Goal: Use online tool/utility: Utilize a website feature to perform a specific function

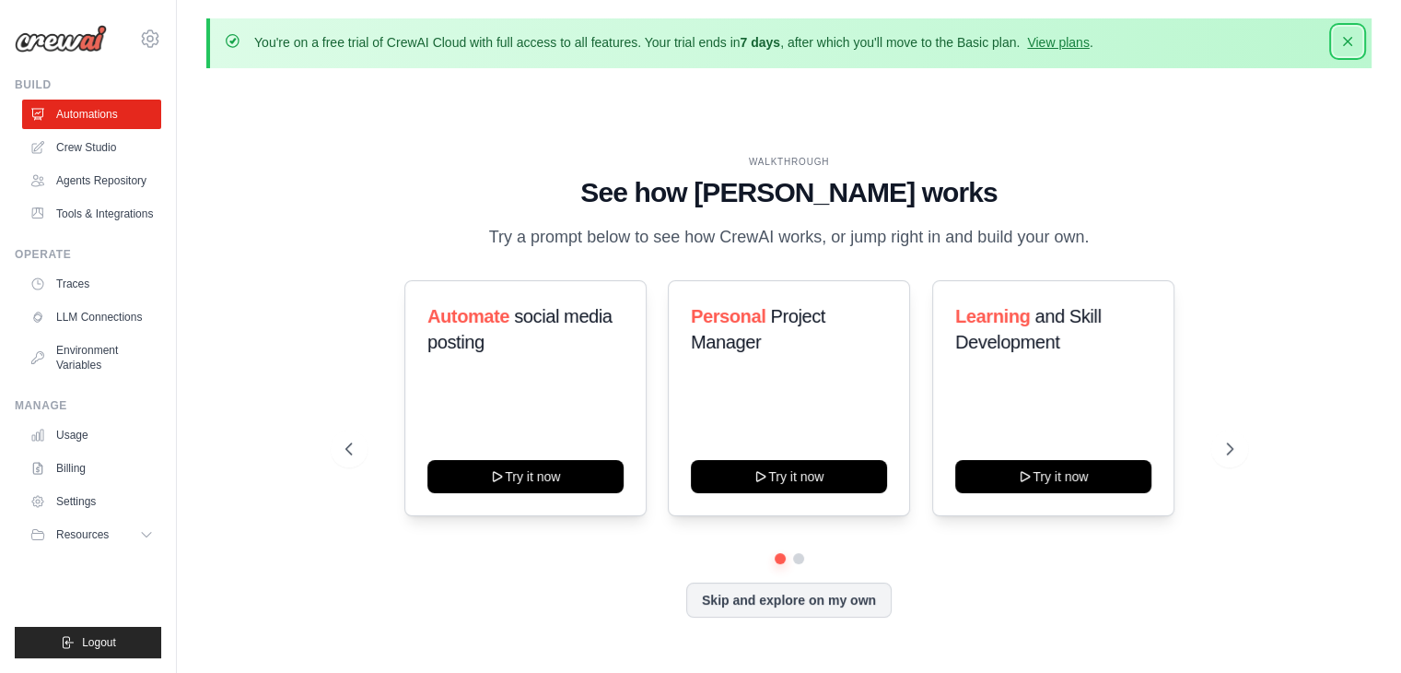
click at [1357, 41] on button "Dismiss" at bounding box center [1347, 41] width 29 height 29
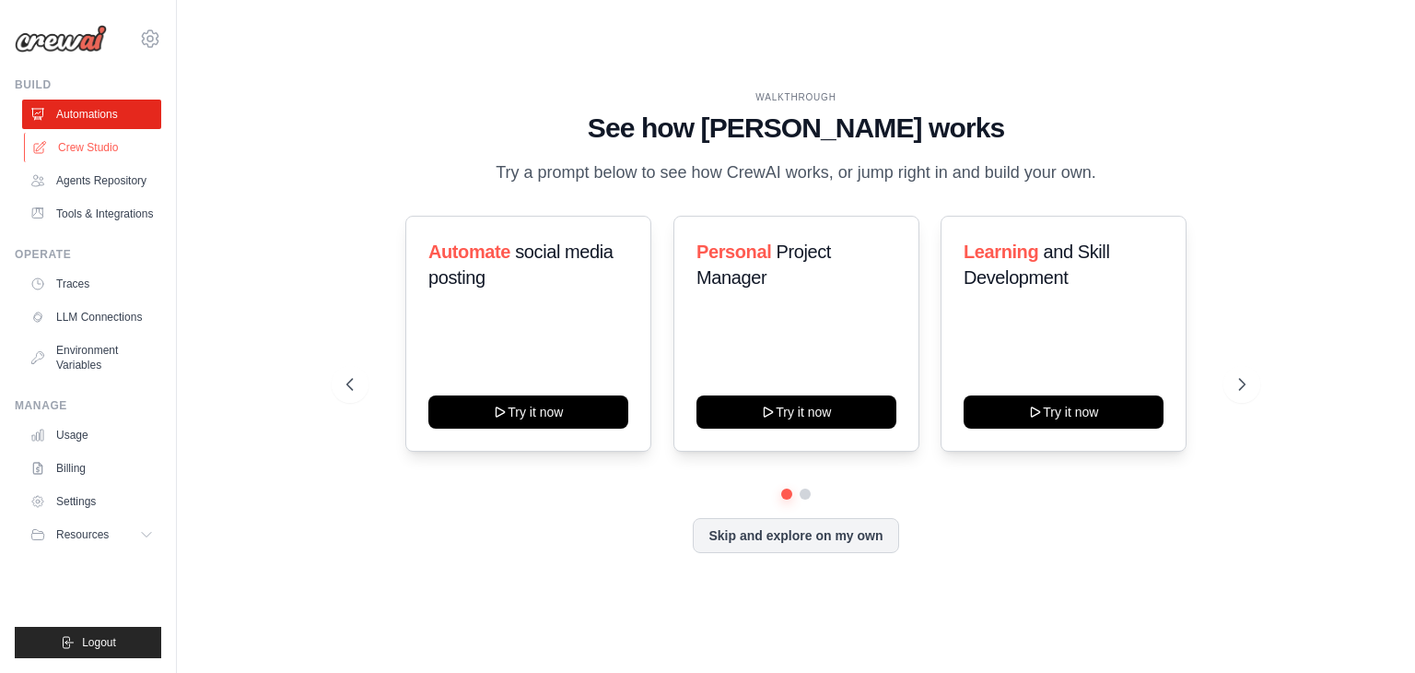
click at [55, 153] on link "Crew Studio" at bounding box center [93, 147] width 139 height 29
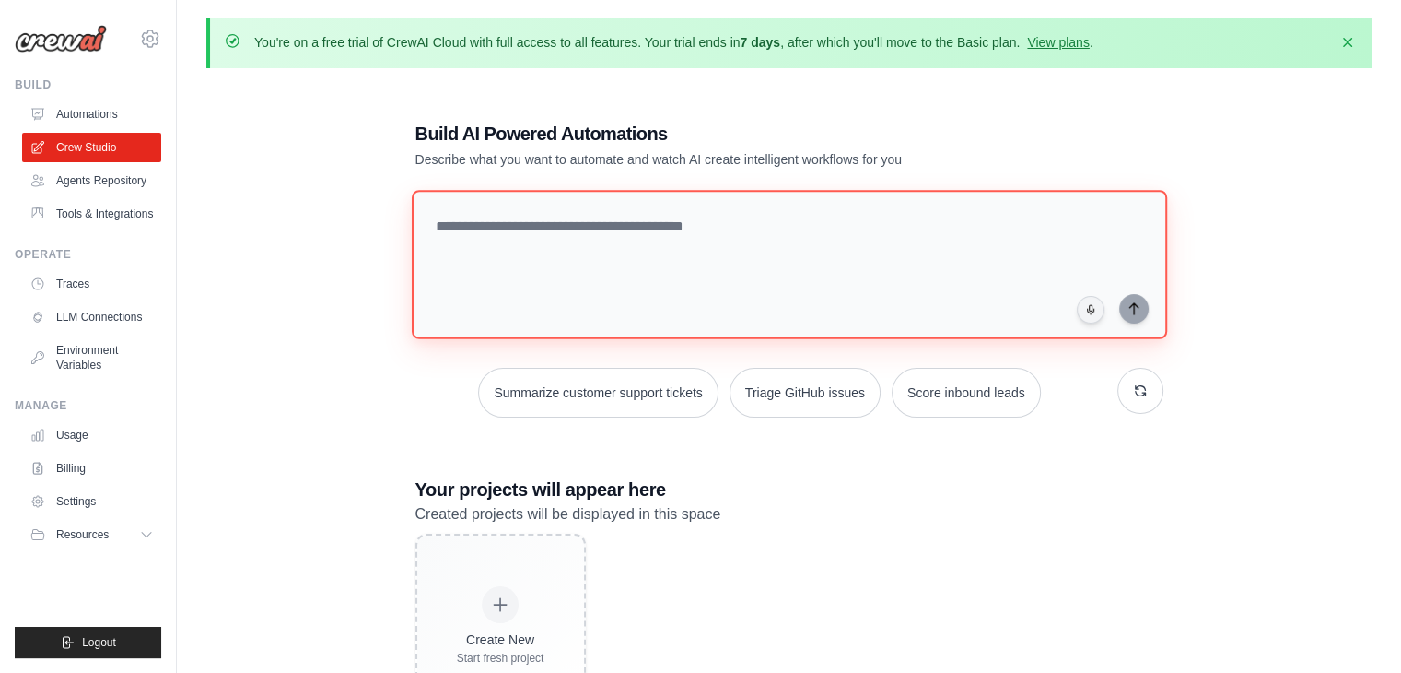
click at [593, 266] on textarea at bounding box center [788, 264] width 755 height 149
click at [490, 252] on textarea at bounding box center [788, 264] width 755 height 149
paste textarea "**********"
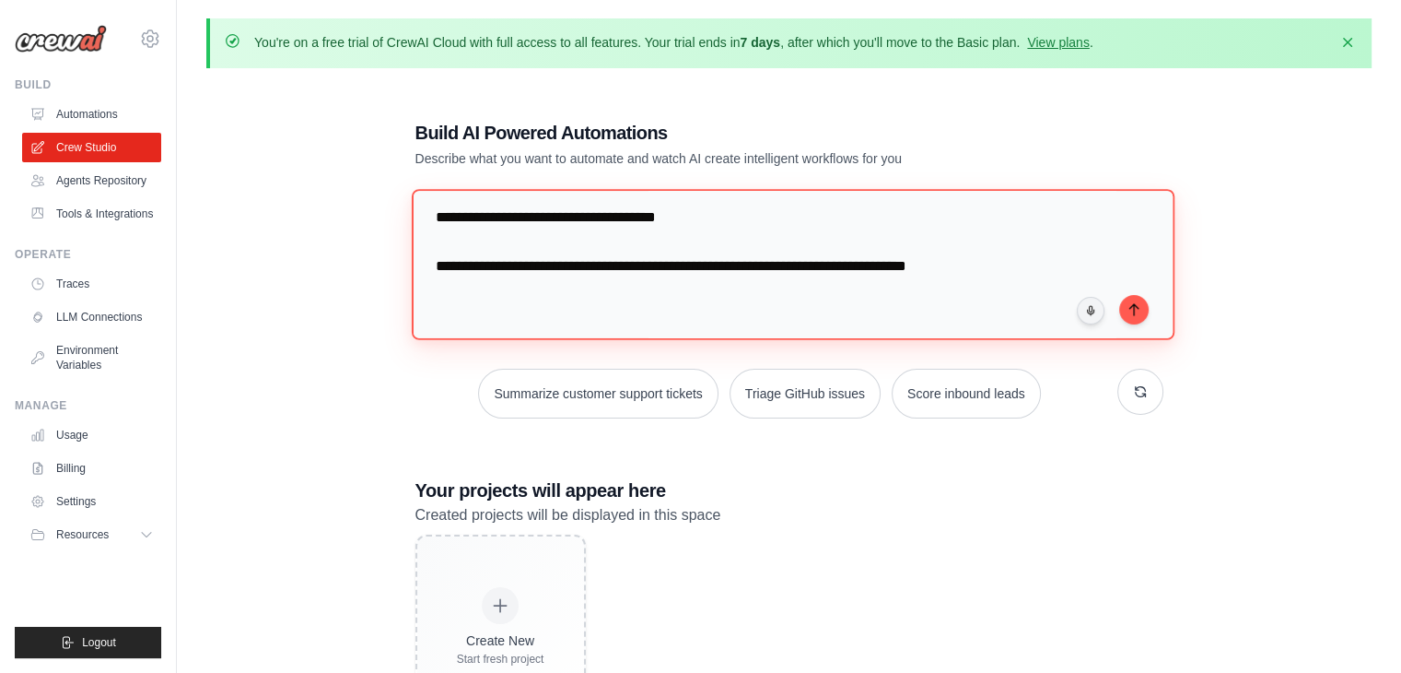
scroll to position [100, 0]
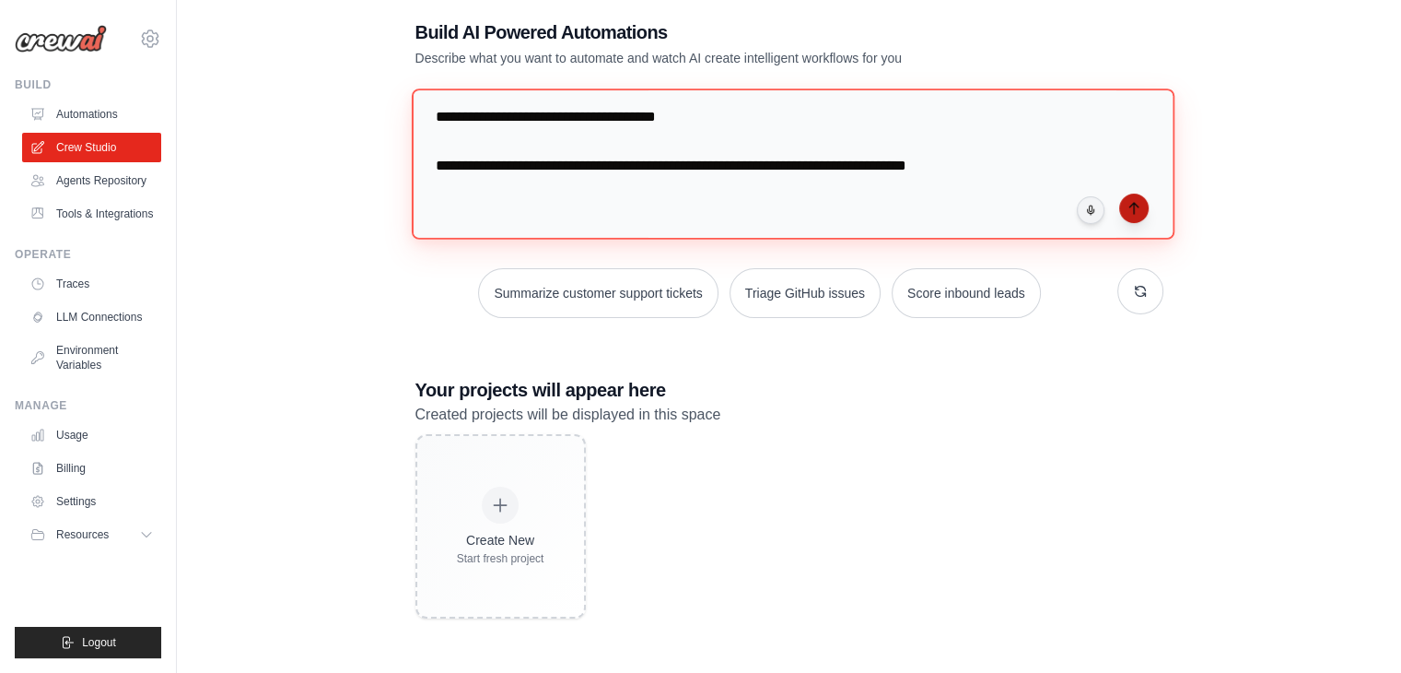
type textarea "**********"
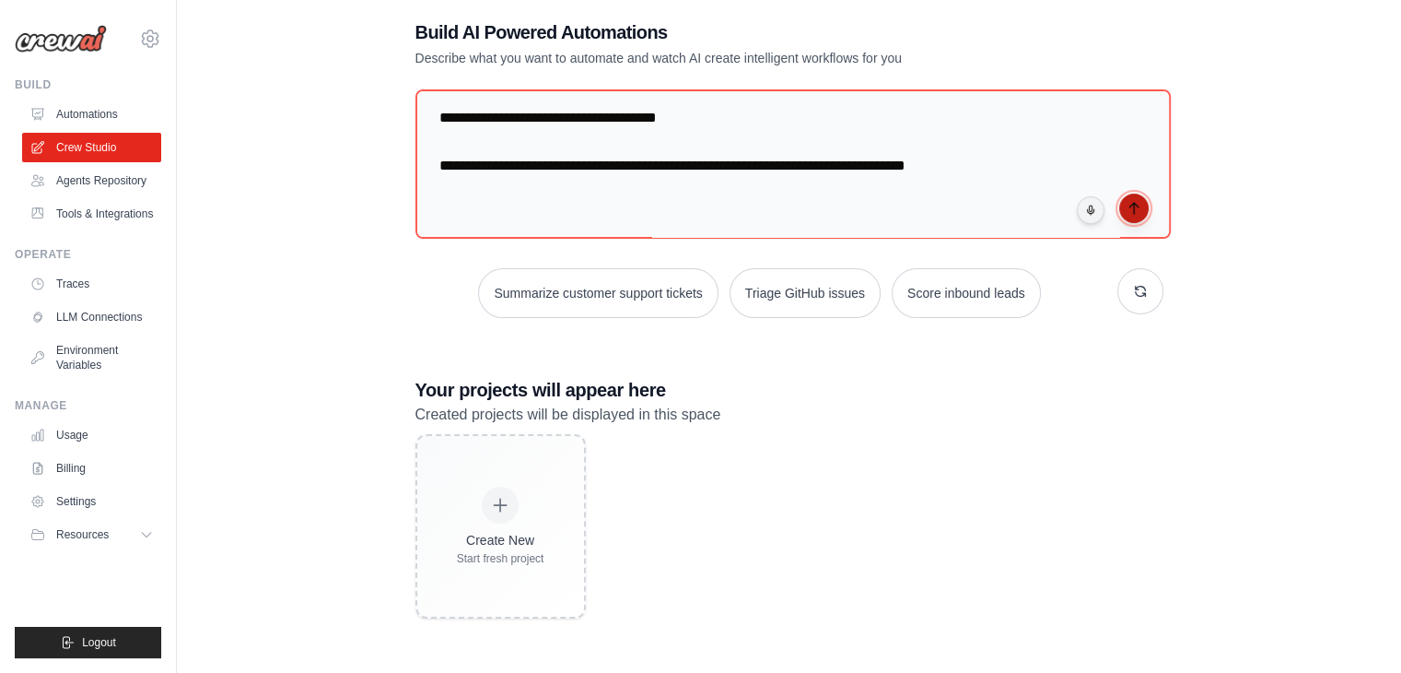
click at [1132, 216] on button "submit" at bounding box center [1133, 207] width 29 height 29
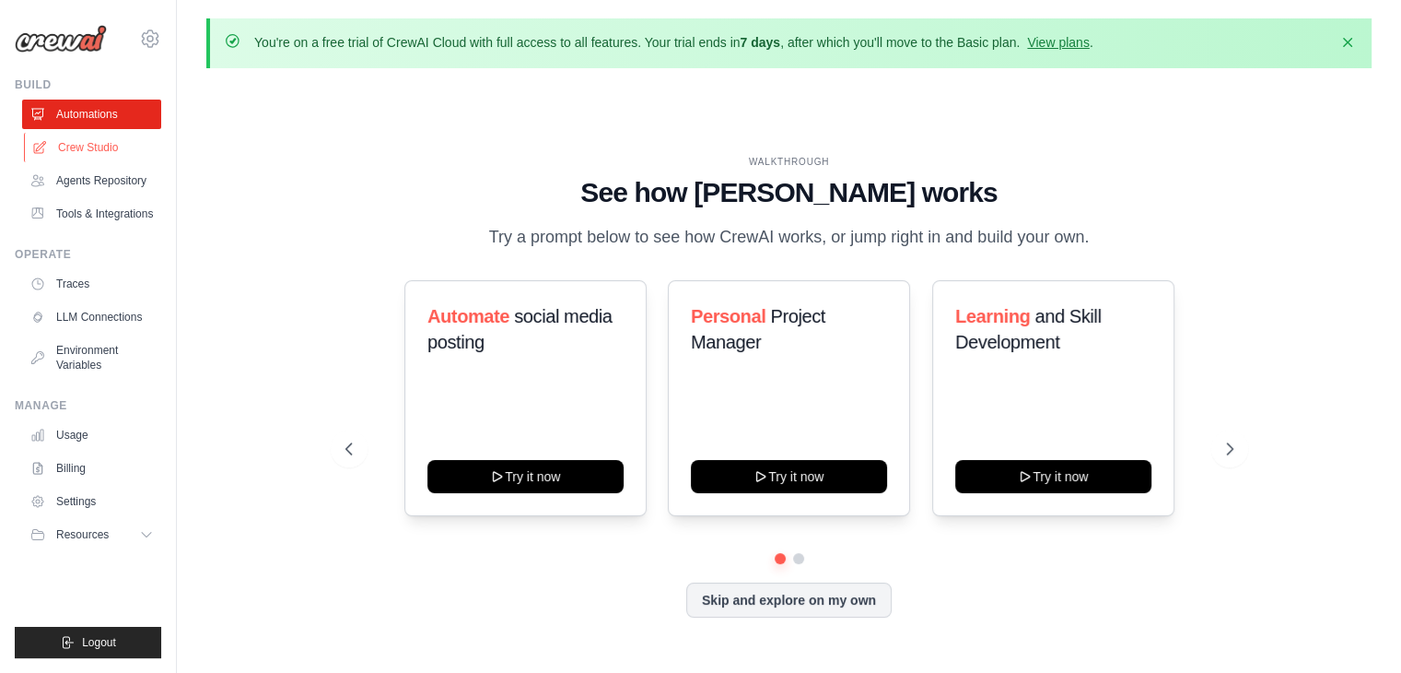
click at [120, 149] on link "Crew Studio" at bounding box center [93, 147] width 139 height 29
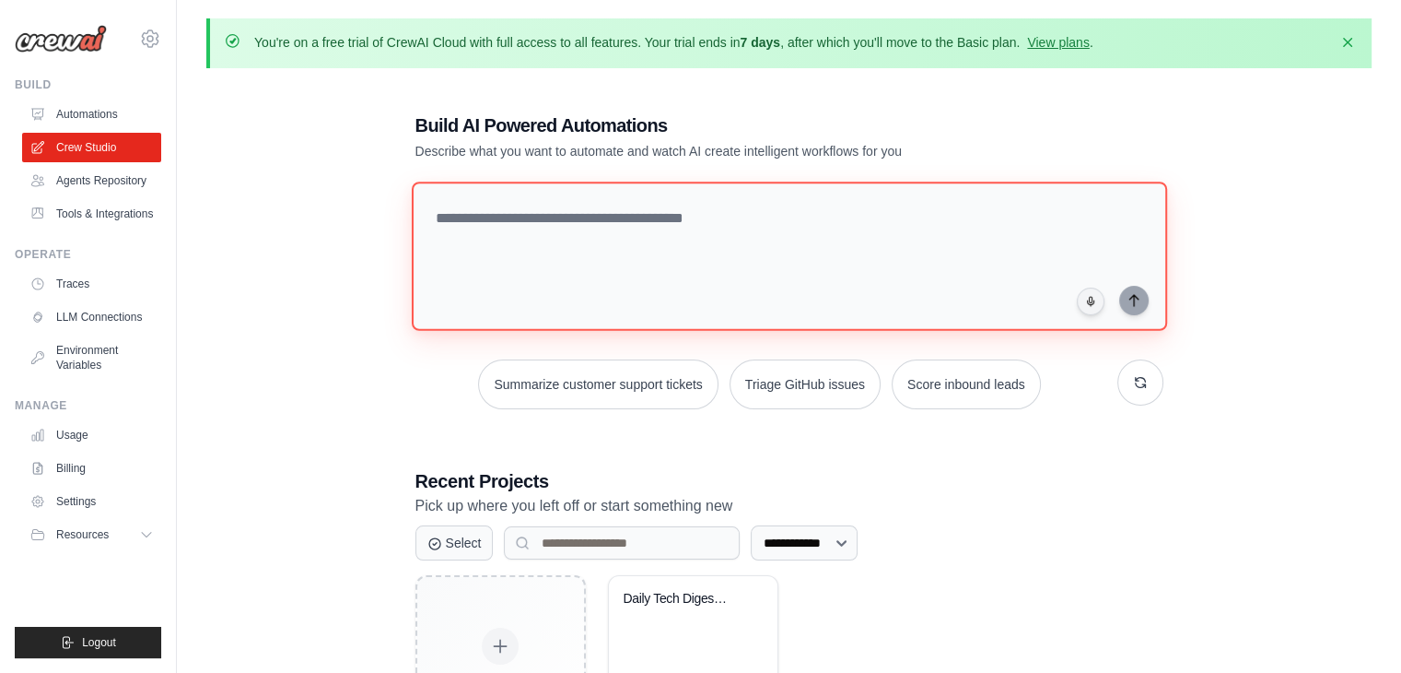
click at [546, 285] on textarea at bounding box center [788, 255] width 755 height 149
paste textarea "**********"
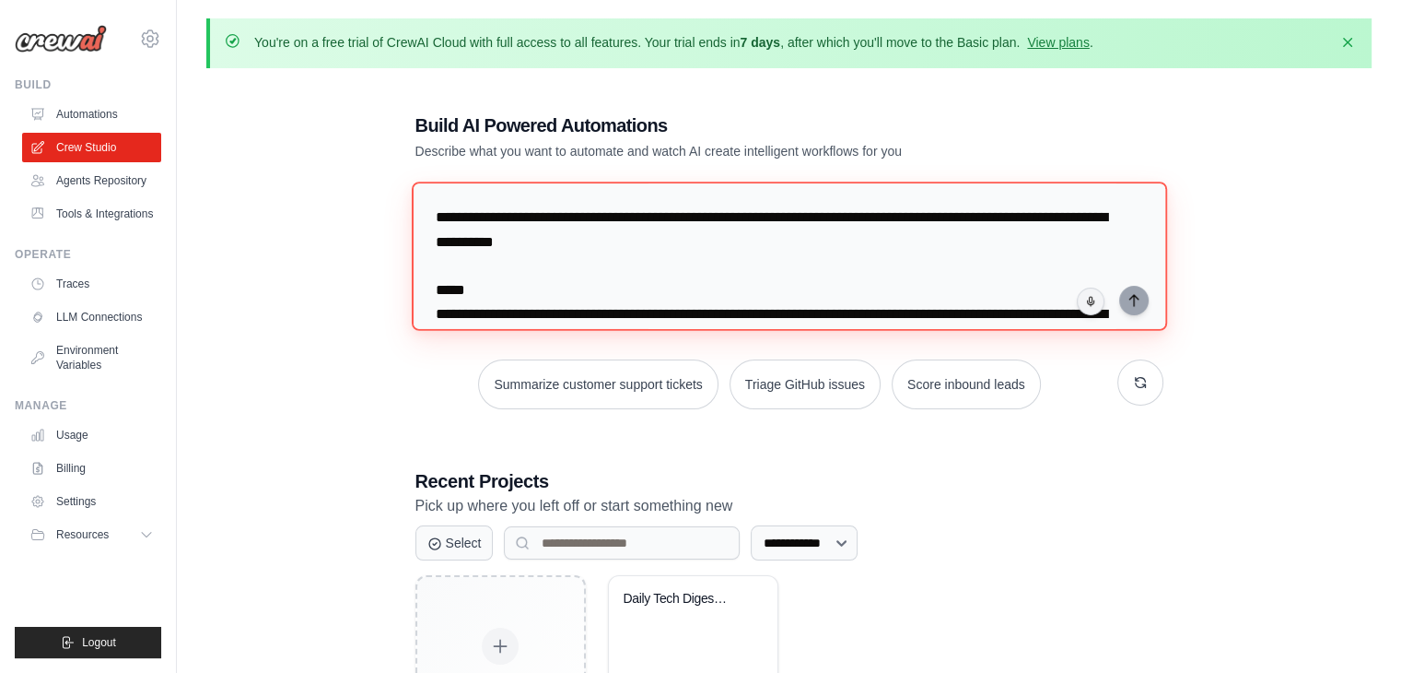
scroll to position [808, 0]
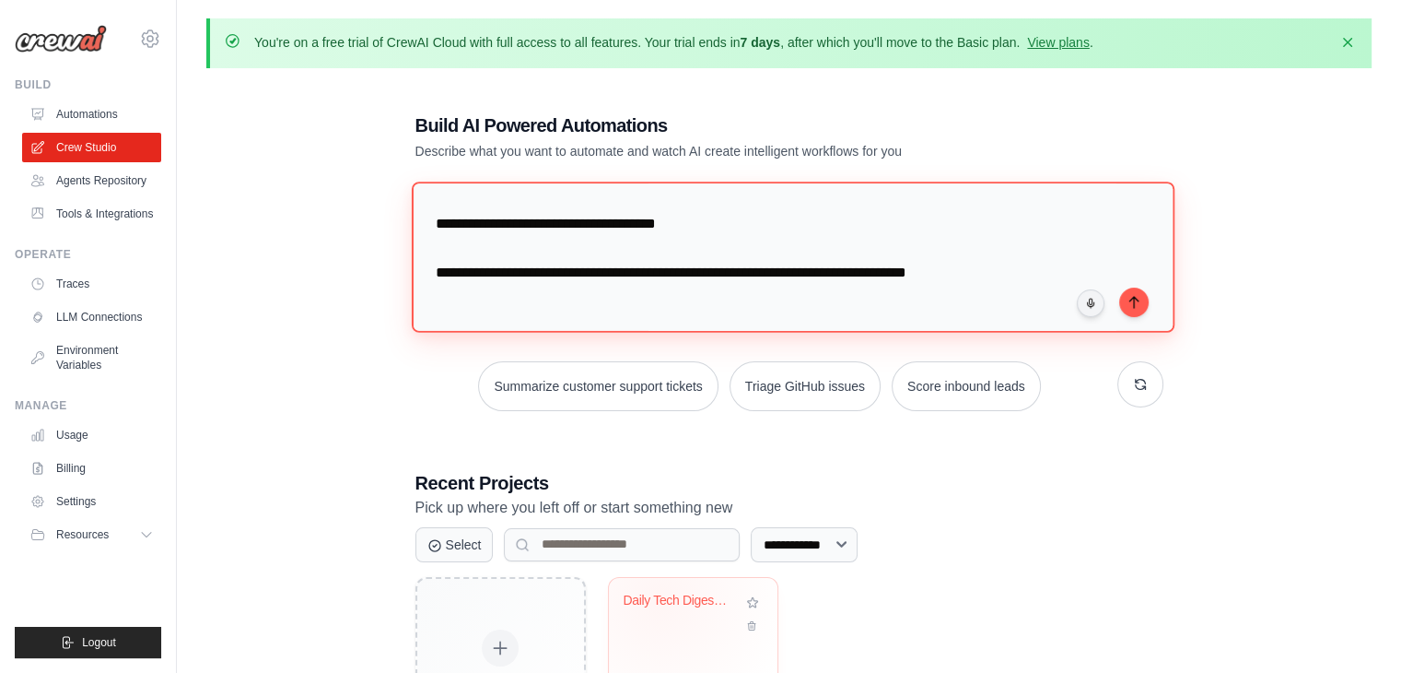
type textarea "**********"
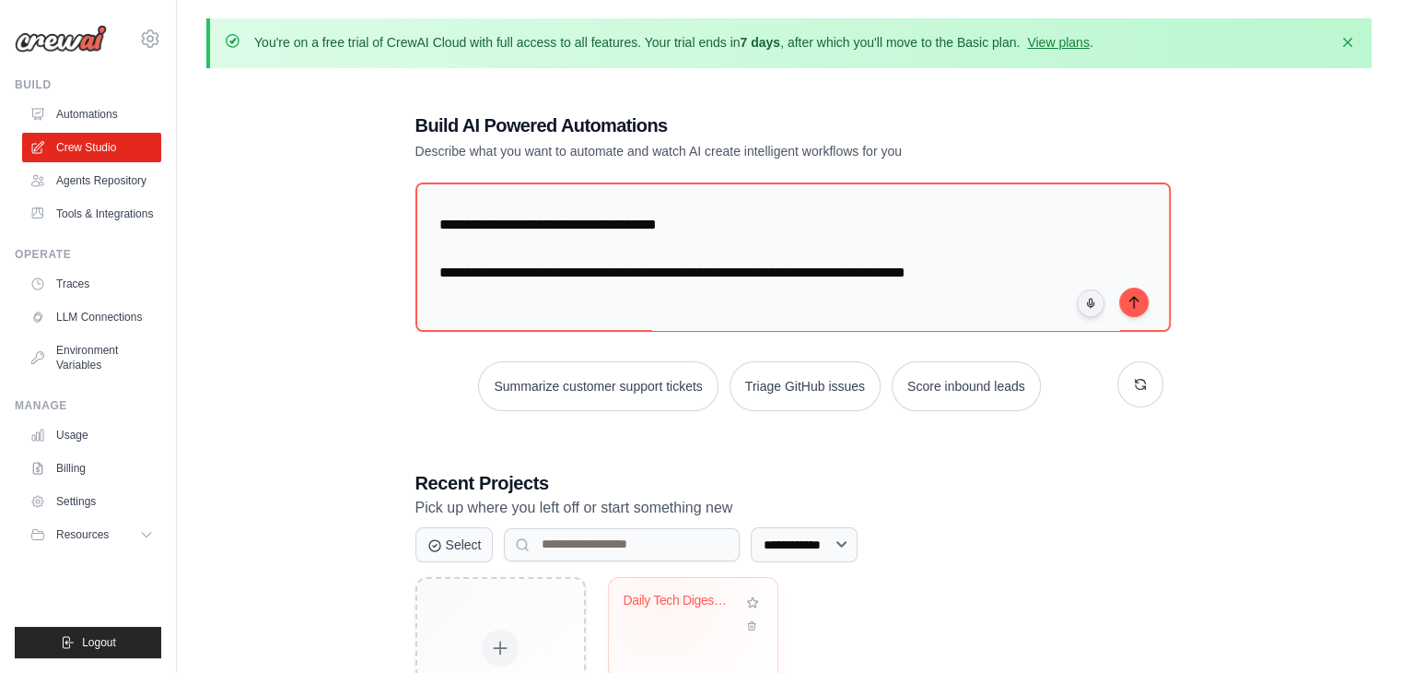
click at [661, 598] on div "Daily Tech Digest Automation" at bounding box center [679, 600] width 111 height 17
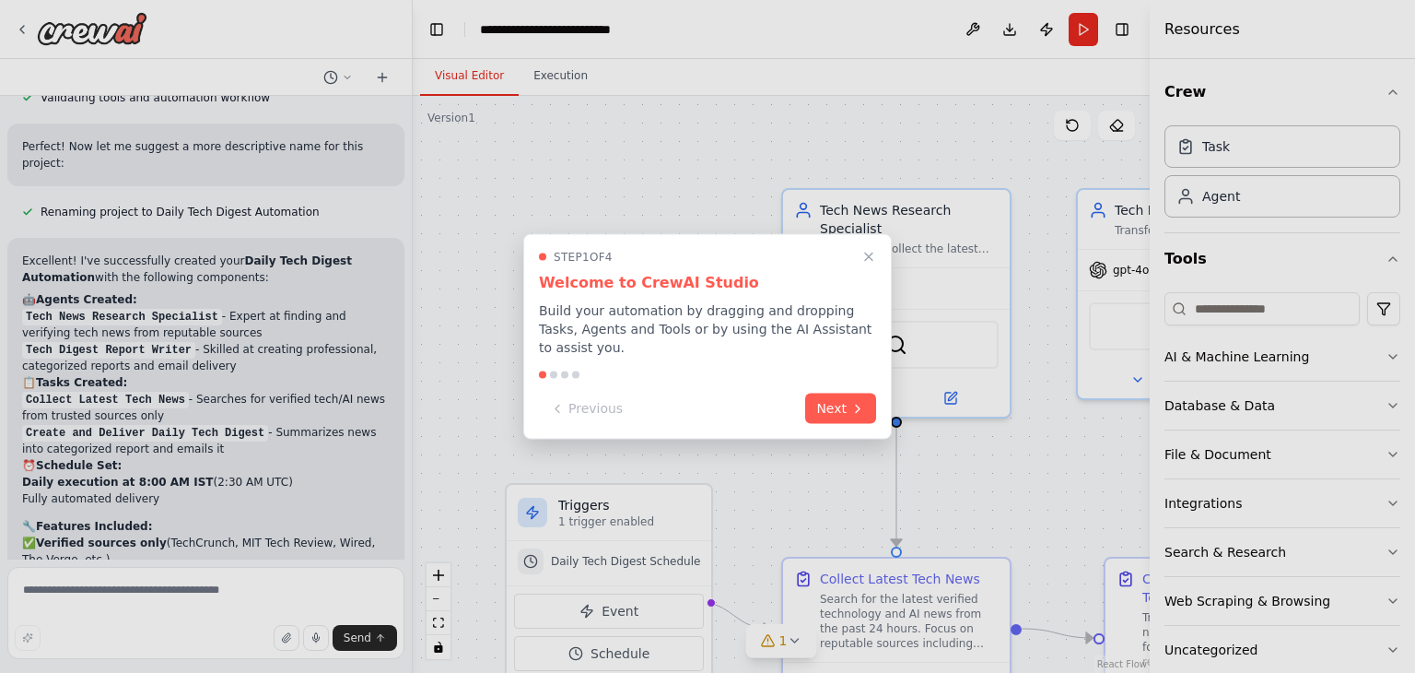
scroll to position [1959, 0]
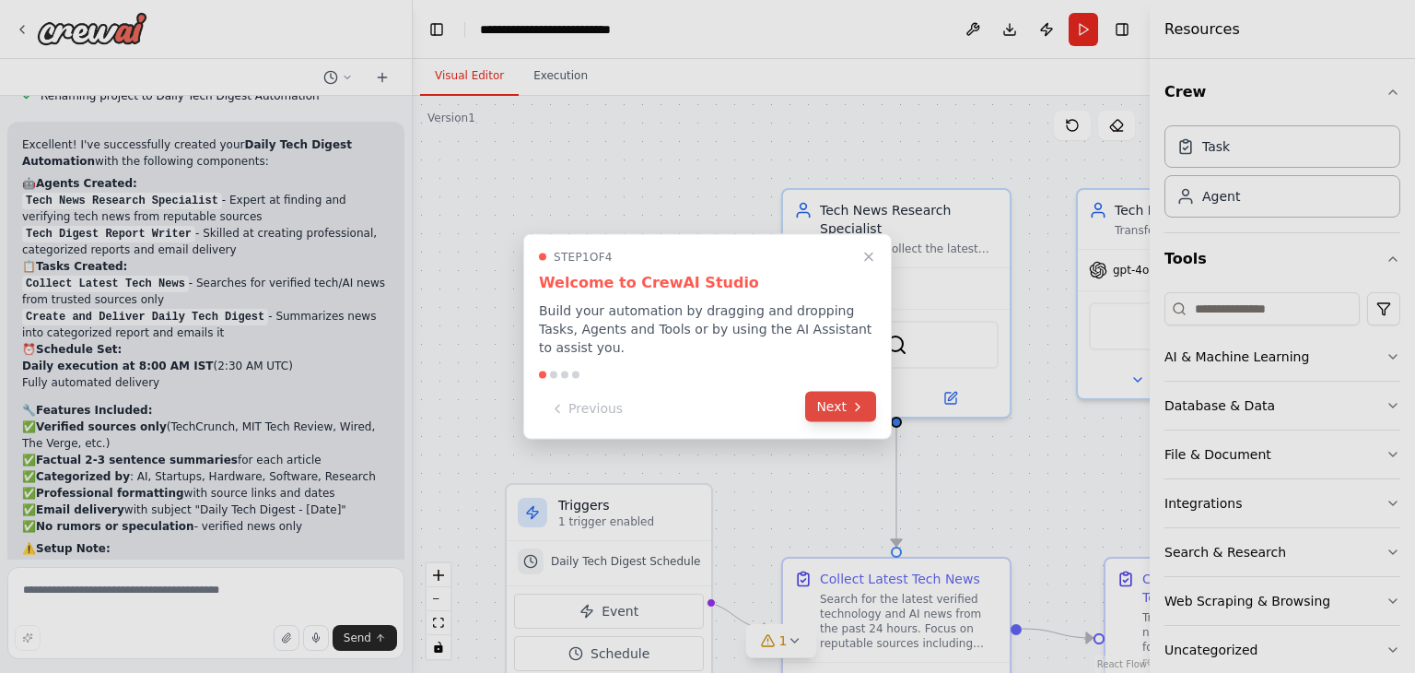
click at [848, 392] on button "Next" at bounding box center [840, 407] width 71 height 30
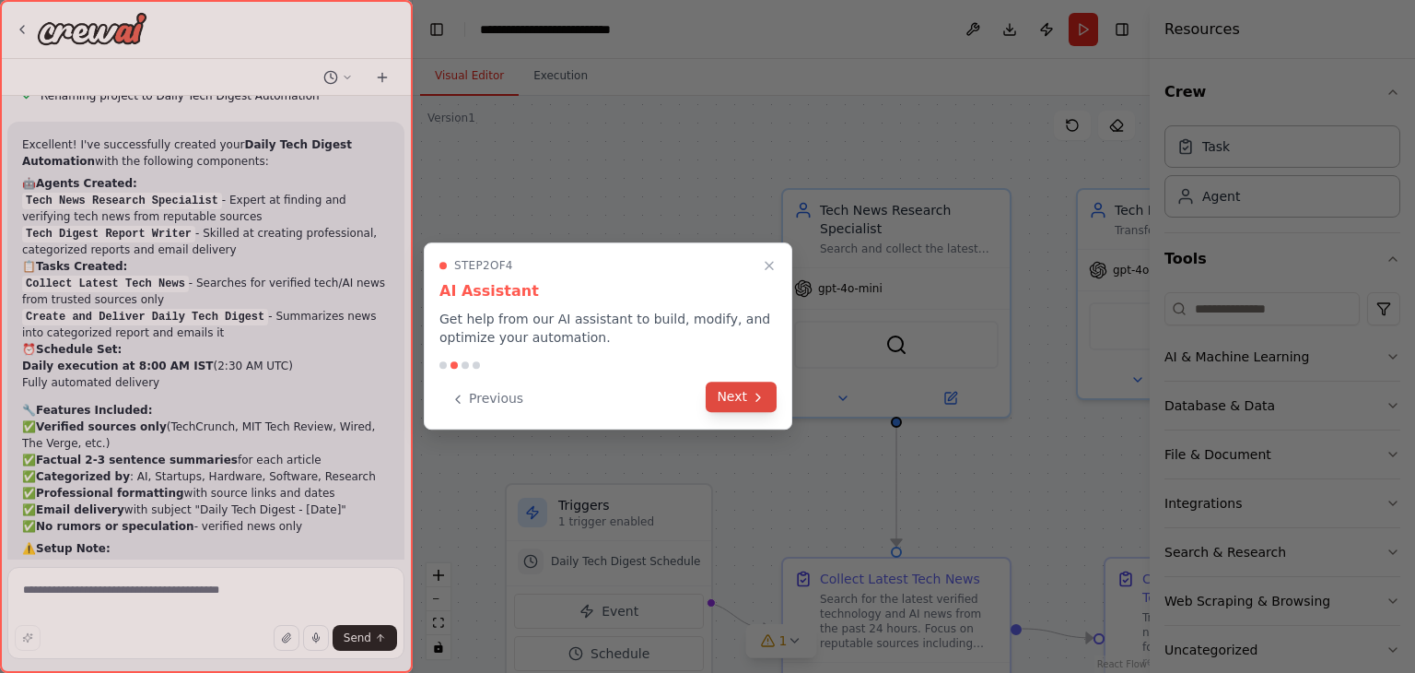
click at [748, 404] on button "Next" at bounding box center [741, 396] width 71 height 30
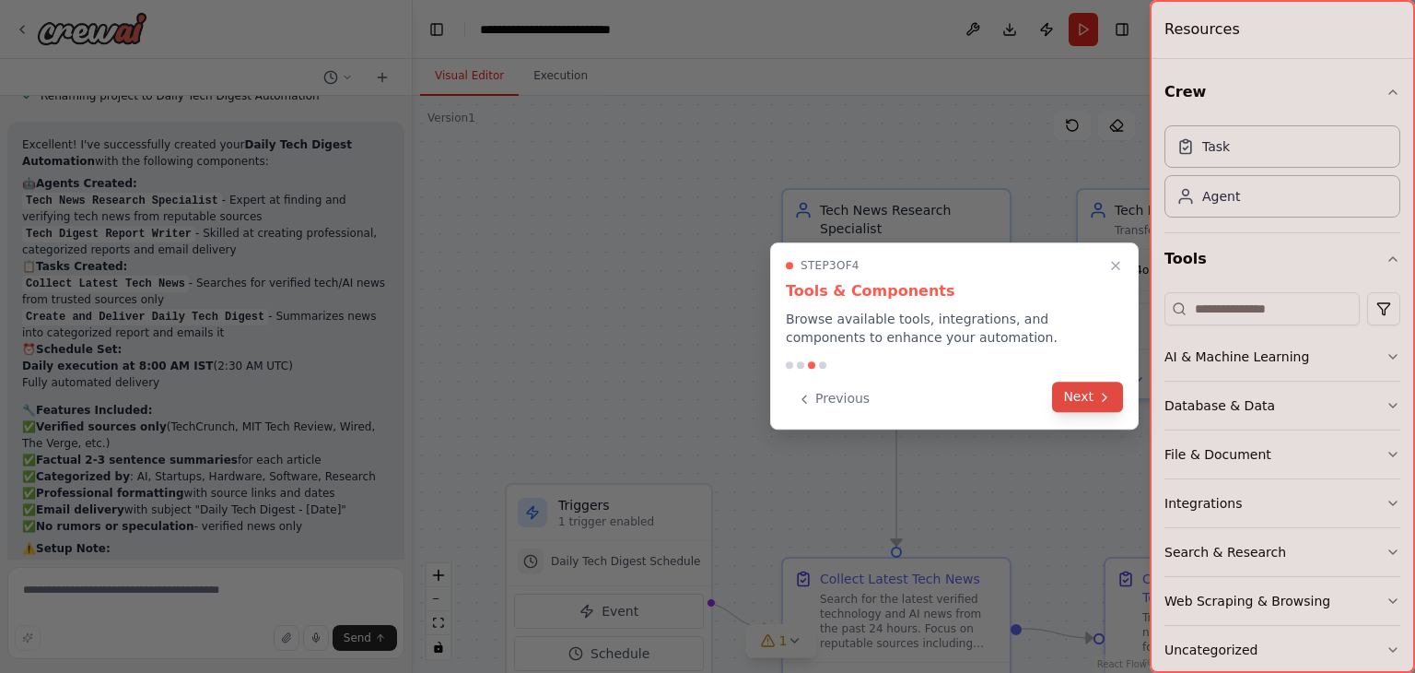
click at [1077, 394] on button "Next" at bounding box center [1087, 396] width 71 height 30
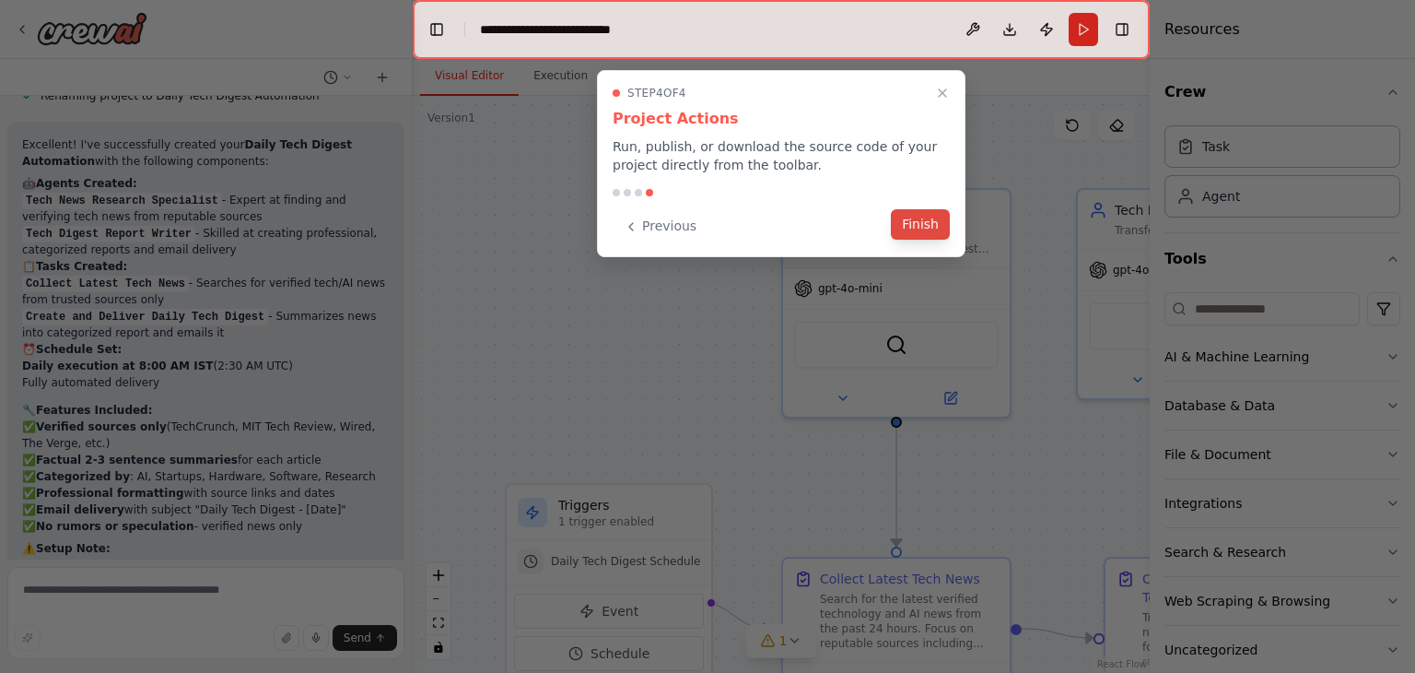
click at [929, 219] on button "Finish" at bounding box center [920, 224] width 59 height 30
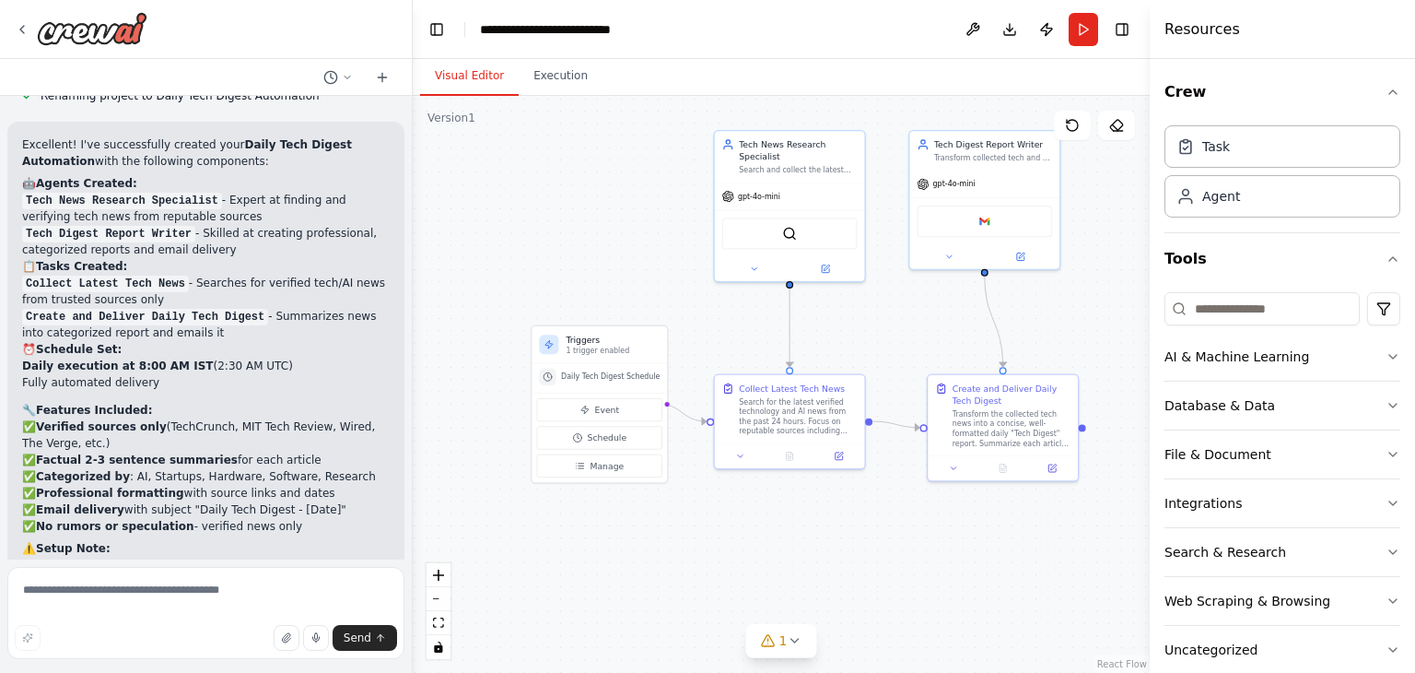
drag, startPoint x: 722, startPoint y: 381, endPoint x: 667, endPoint y: 266, distance: 127.7
click at [667, 266] on div ".deletable-edge-delete-btn { width: 20px; height: 20px; border: 0px solid #ffff…" at bounding box center [781, 384] width 737 height 577
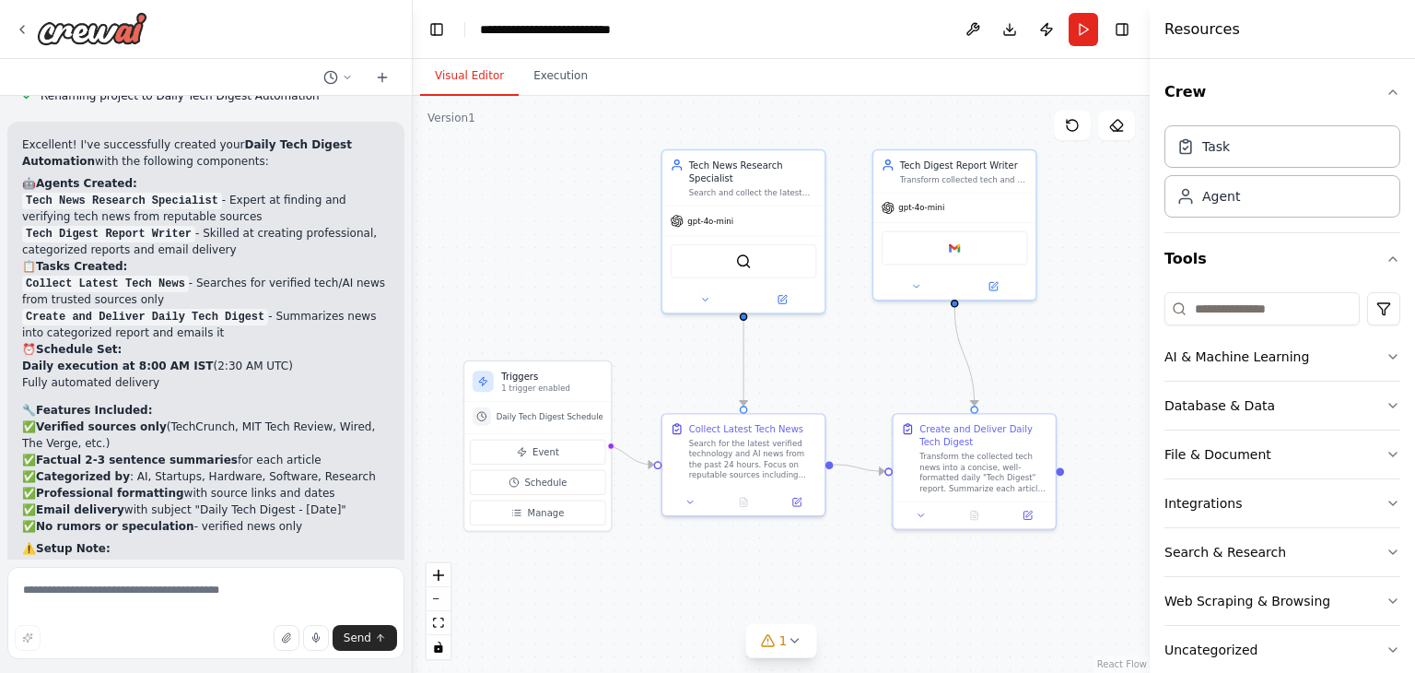
drag, startPoint x: 667, startPoint y: 266, endPoint x: 611, endPoint y: 297, distance: 63.9
click at [611, 297] on div ".deletable-edge-delete-btn { width: 20px; height: 20px; border: 0px solid #ffff…" at bounding box center [781, 384] width 737 height 577
click at [1304, 190] on div "Agent" at bounding box center [1282, 195] width 236 height 42
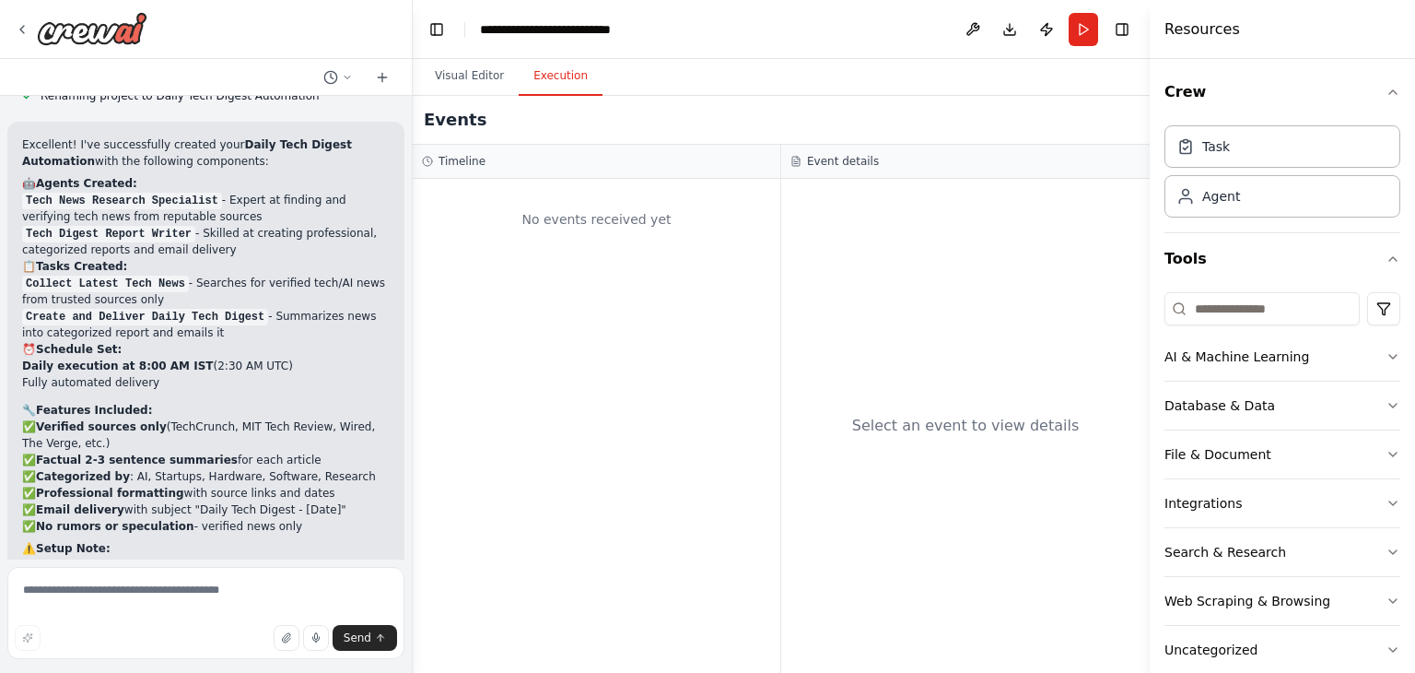
click at [545, 76] on button "Execution" at bounding box center [561, 76] width 84 height 39
click at [591, 233] on div "No events received yet" at bounding box center [596, 219] width 349 height 63
click at [884, 362] on div "Select an event to view details" at bounding box center [965, 426] width 369 height 494
click at [960, 415] on div "Select an event to view details" at bounding box center [966, 426] width 228 height 22
click at [557, 222] on div "No events received yet" at bounding box center [596, 219] width 349 height 63
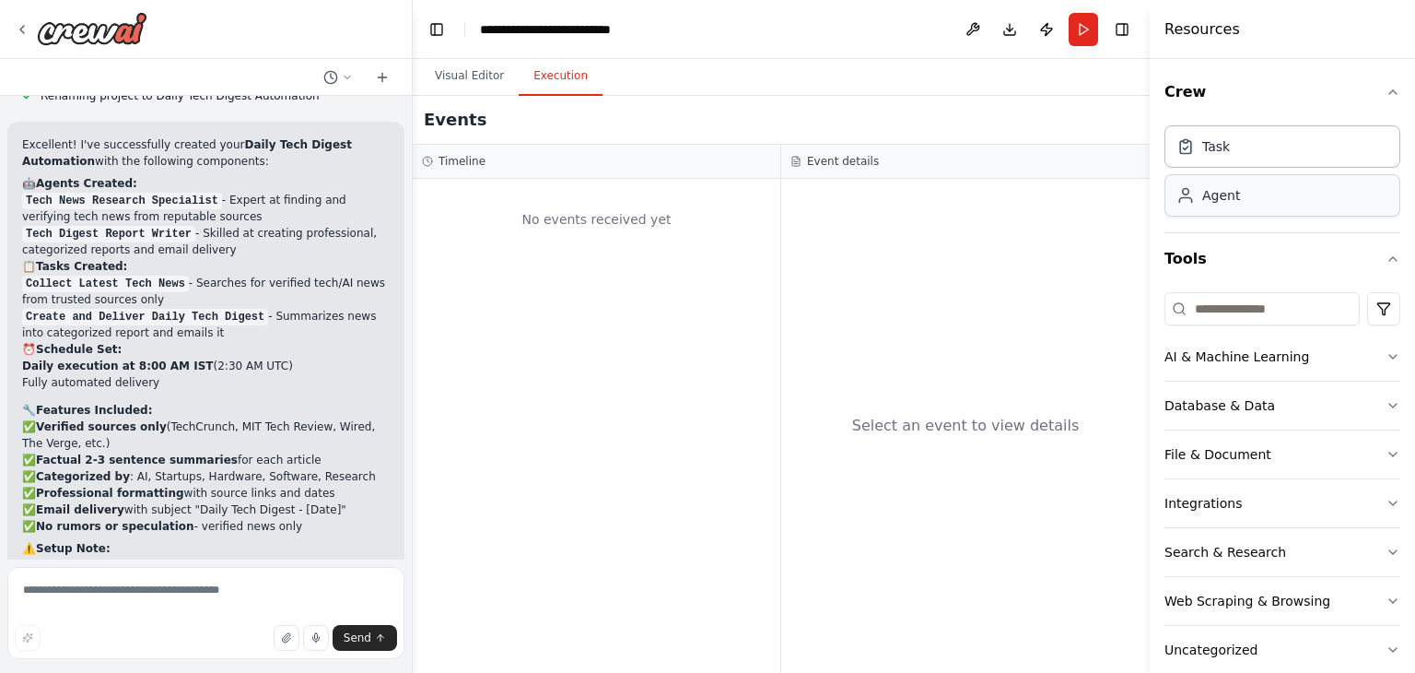
click at [1240, 193] on div "Agent" at bounding box center [1282, 195] width 236 height 42
click at [1231, 199] on div "Agent" at bounding box center [1221, 195] width 38 height 18
click at [1007, 272] on div "Select an event to view details" at bounding box center [965, 426] width 369 height 494
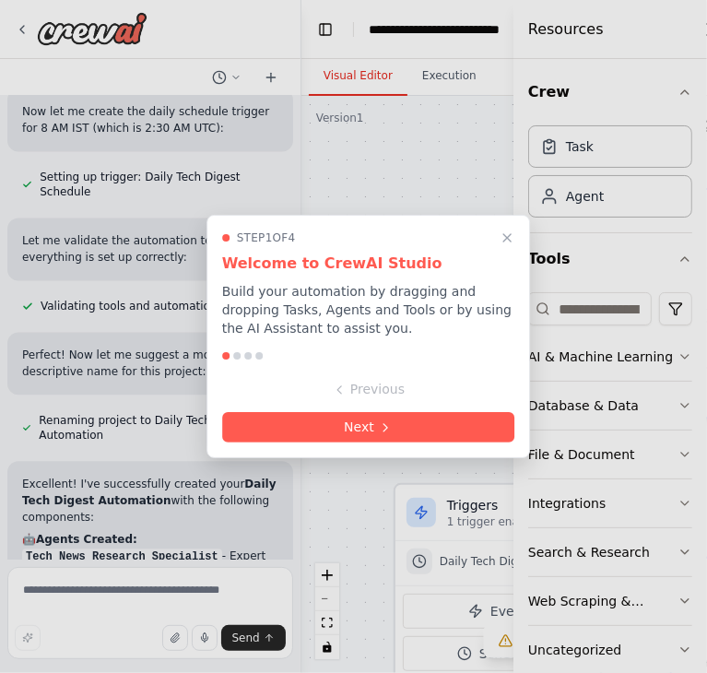
scroll to position [2299, 0]
